Goal: Navigation & Orientation: Find specific page/section

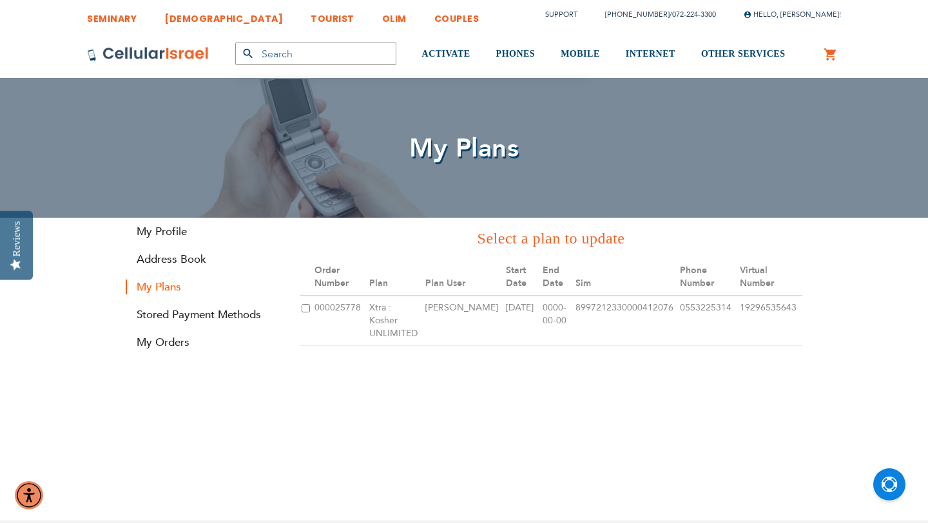
click at [381, 341] on div "Order Number Plan Plan User Start Date End Date Sim Sim-Without Phone Number Vi…" at bounding box center [551, 309] width 502 height 100
click at [224, 314] on link "Stored Payment Methods" at bounding box center [203, 314] width 155 height 15
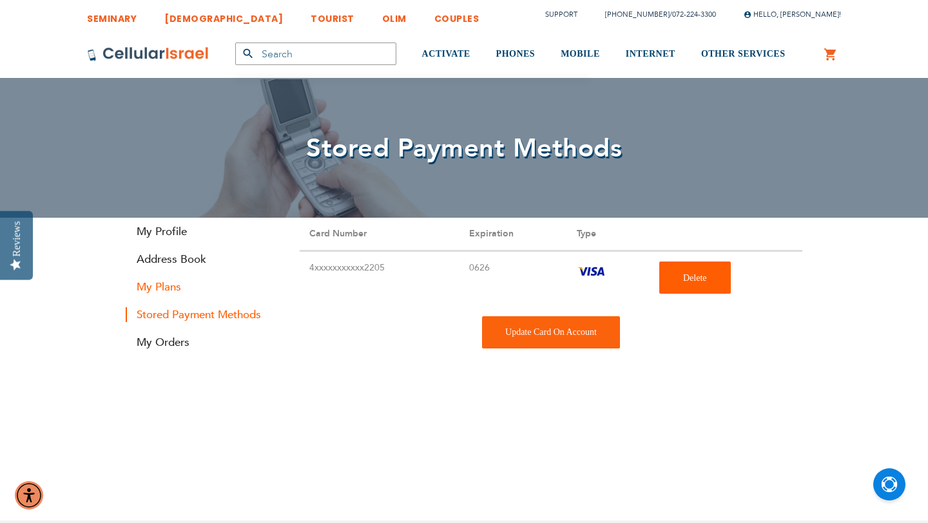
click at [157, 287] on link "My Plans" at bounding box center [203, 287] width 155 height 15
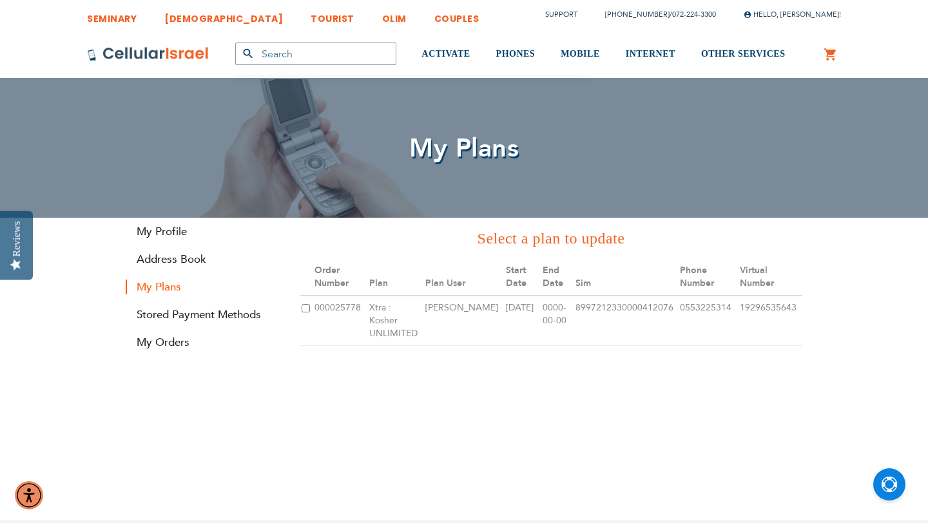
click at [328, 306] on td "000025778" at bounding box center [339, 321] width 55 height 50
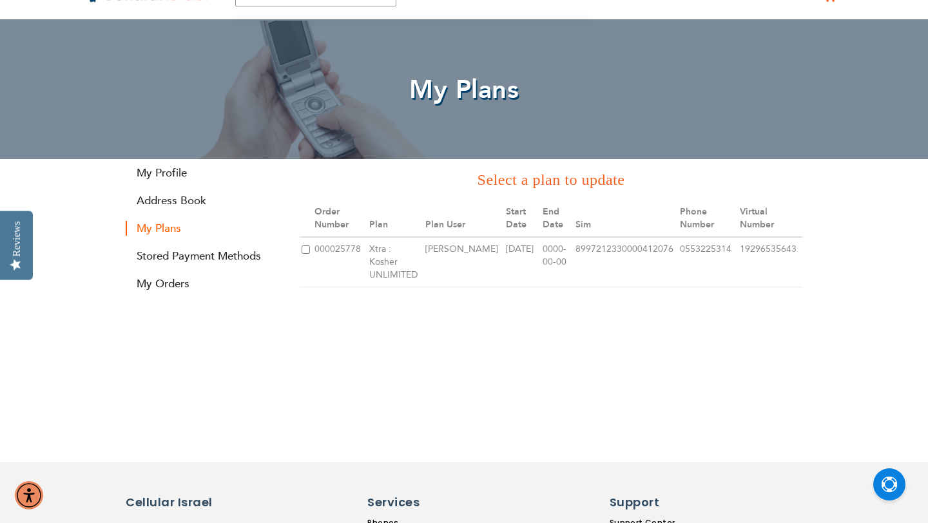
scroll to position [18, 0]
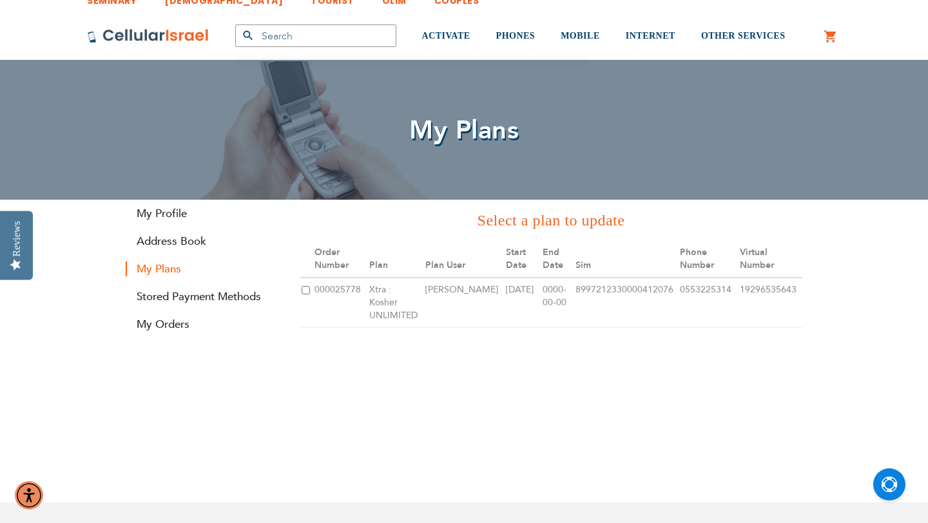
click at [696, 292] on td "0553225314" at bounding box center [708, 303] width 60 height 50
click at [176, 238] on link "Address Book" at bounding box center [203, 241] width 155 height 15
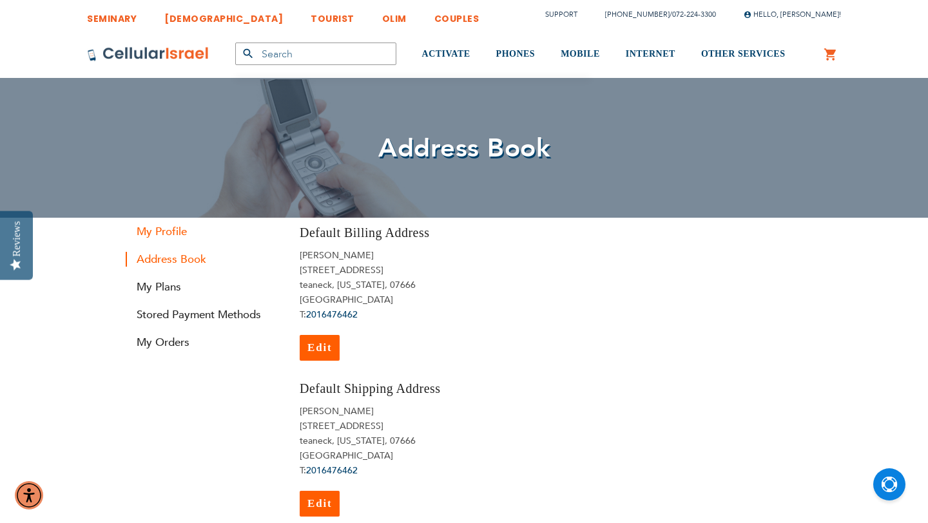
click at [151, 231] on link "My Profile" at bounding box center [203, 231] width 155 height 15
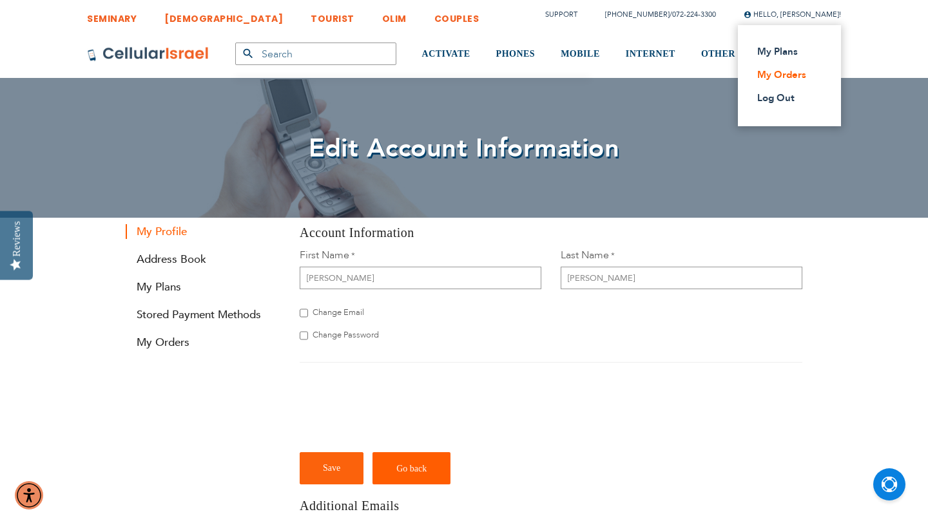
click at [785, 79] on link "My Orders" at bounding box center [785, 74] width 57 height 13
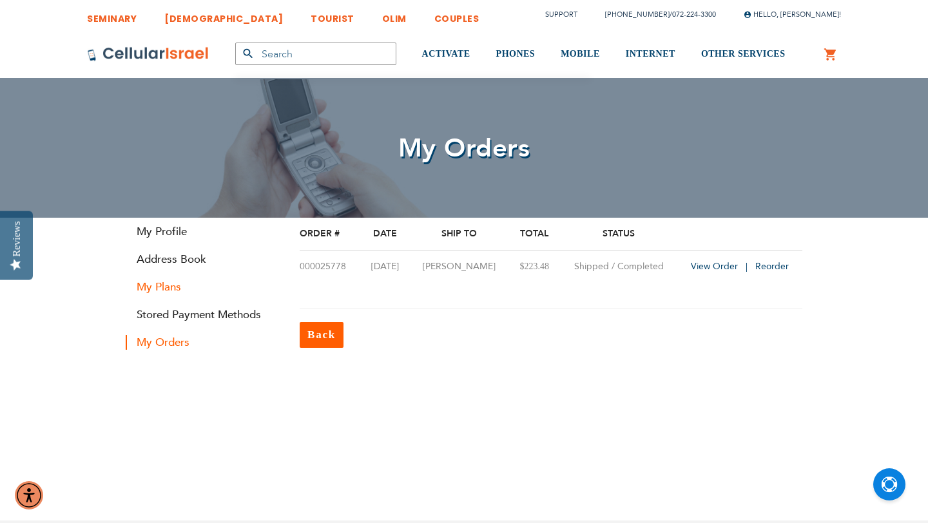
click at [153, 289] on link "My Plans" at bounding box center [203, 287] width 155 height 15
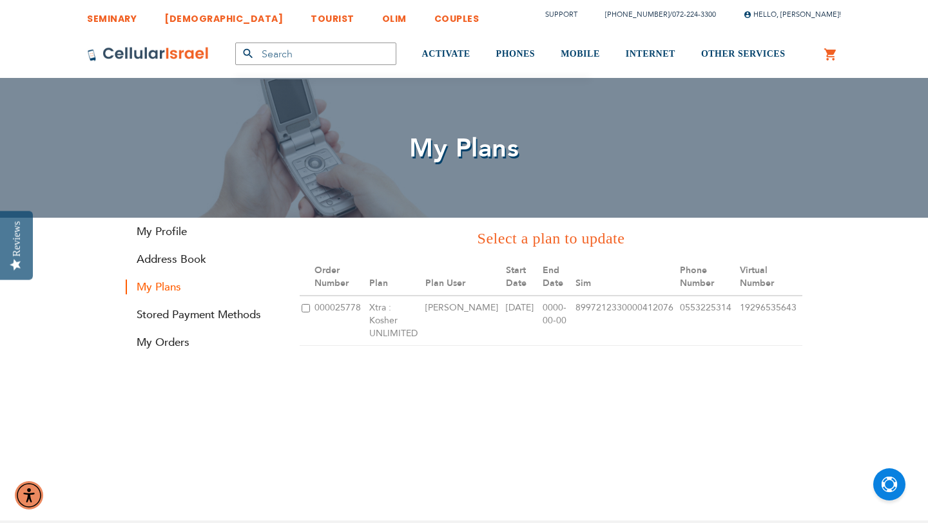
click at [401, 316] on td "Xtra : Kosher UNLIMITED" at bounding box center [395, 321] width 57 height 50
click at [170, 236] on link "My Profile" at bounding box center [203, 231] width 155 height 15
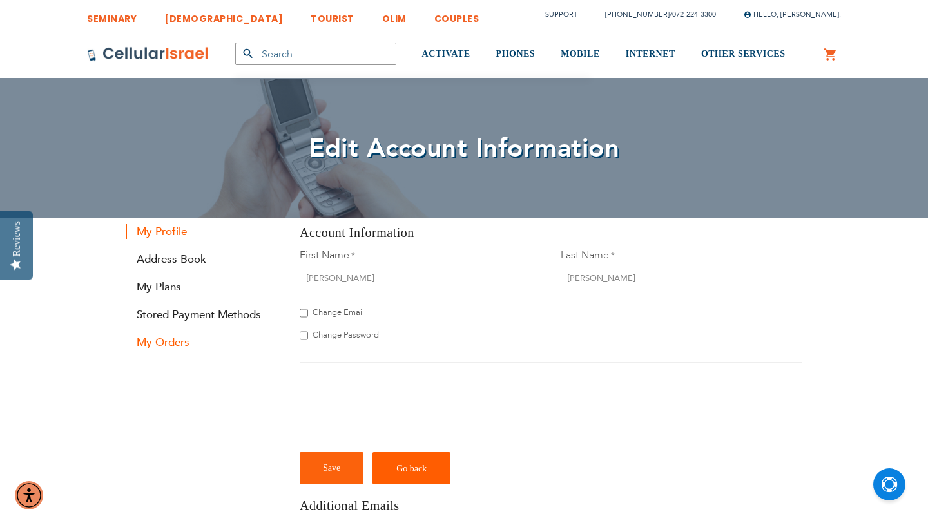
click at [154, 346] on link "My Orders" at bounding box center [203, 342] width 155 height 15
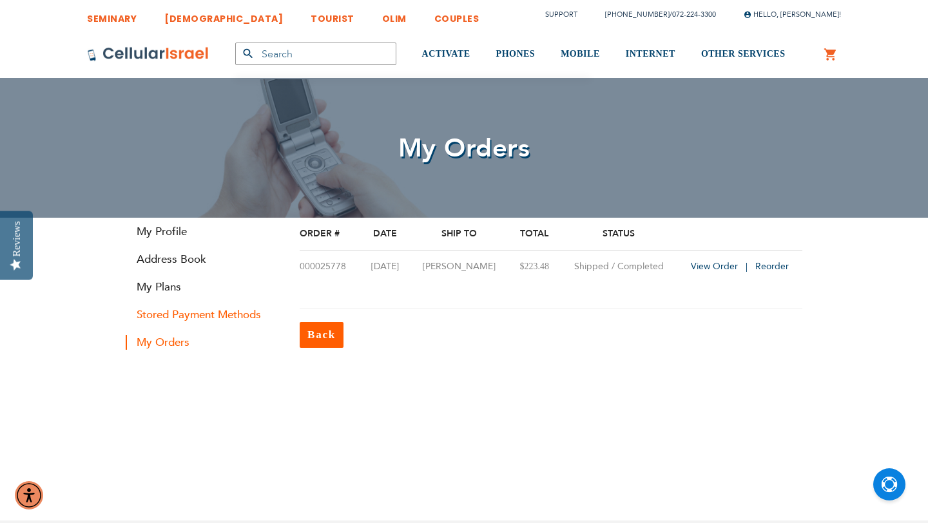
click at [171, 314] on link "Stored Payment Methods" at bounding box center [203, 314] width 155 height 15
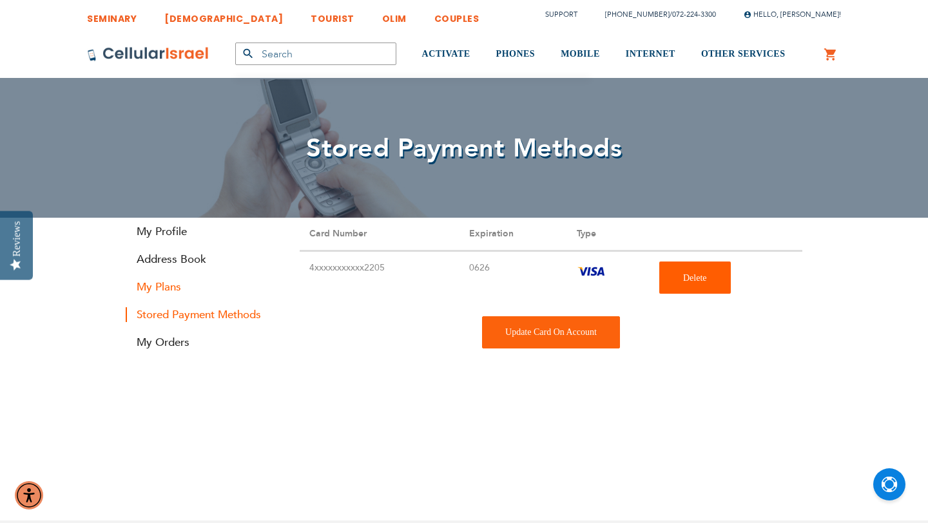
click at [173, 290] on link "My Plans" at bounding box center [203, 287] width 155 height 15
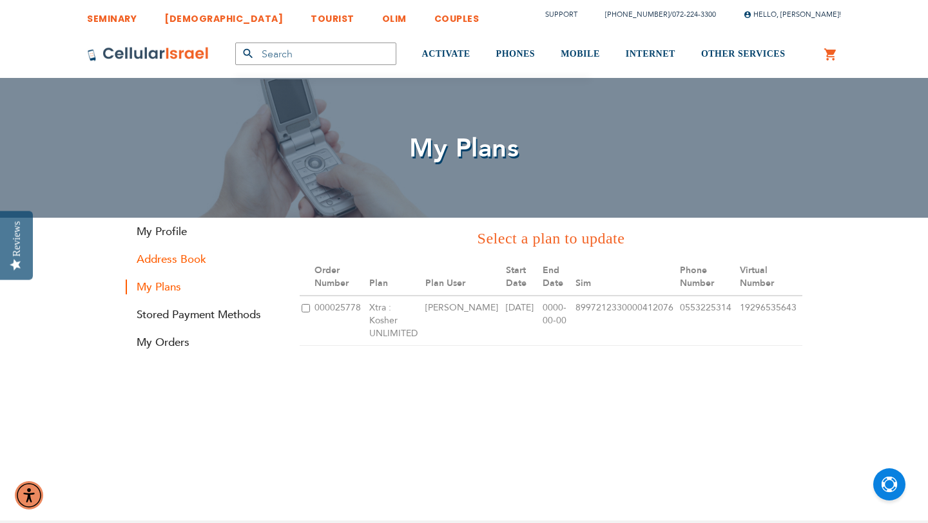
click at [178, 262] on link "Address Book" at bounding box center [203, 259] width 155 height 15
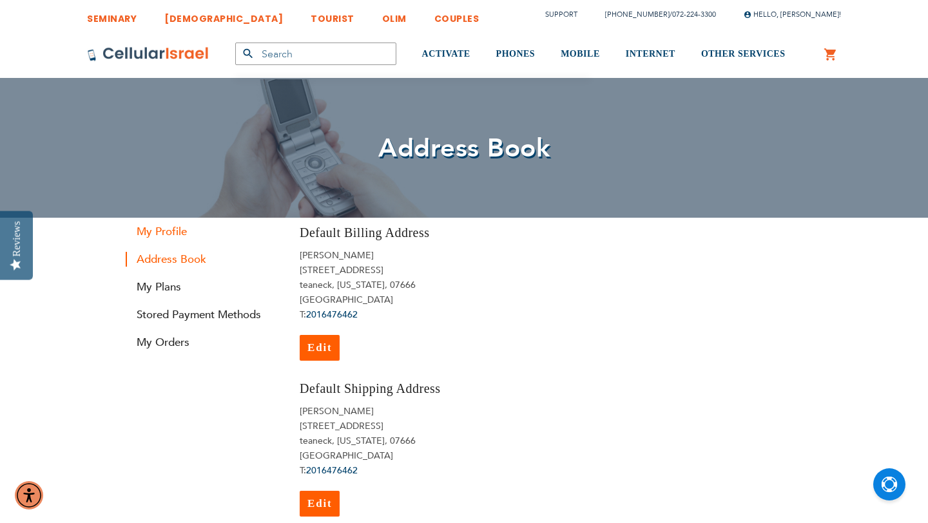
click at [153, 233] on link "My Profile" at bounding box center [203, 231] width 155 height 15
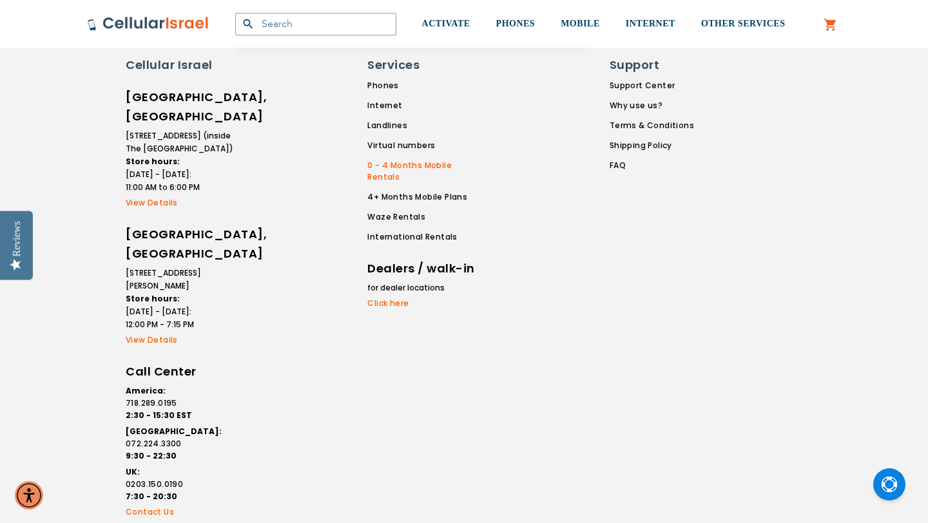
scroll to position [667, 0]
